Goal: Find specific page/section: Find specific page/section

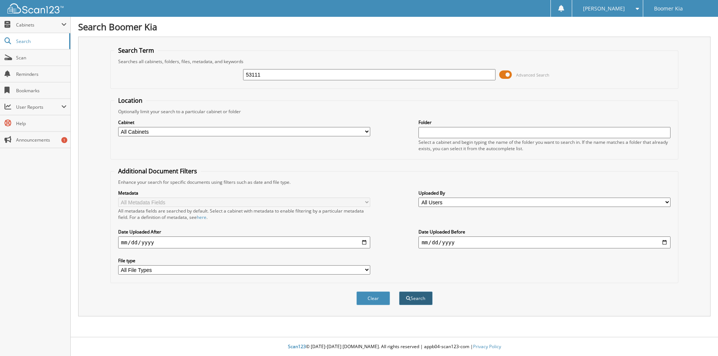
type input "53111"
click at [413, 301] on button "Search" at bounding box center [416, 299] width 34 height 14
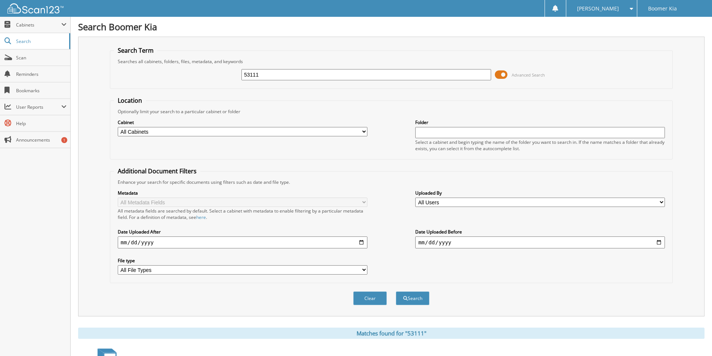
click at [503, 75] on span at bounding box center [501, 74] width 13 height 11
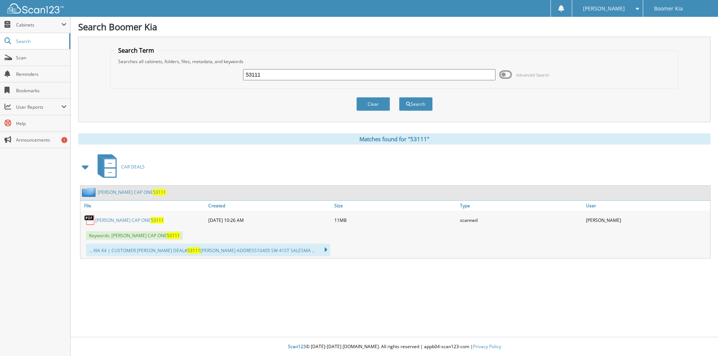
click at [110, 191] on link "[PERSON_NAME] CAP ONE 53111" at bounding box center [132, 192] width 68 height 6
